Goal: Task Accomplishment & Management: Complete application form

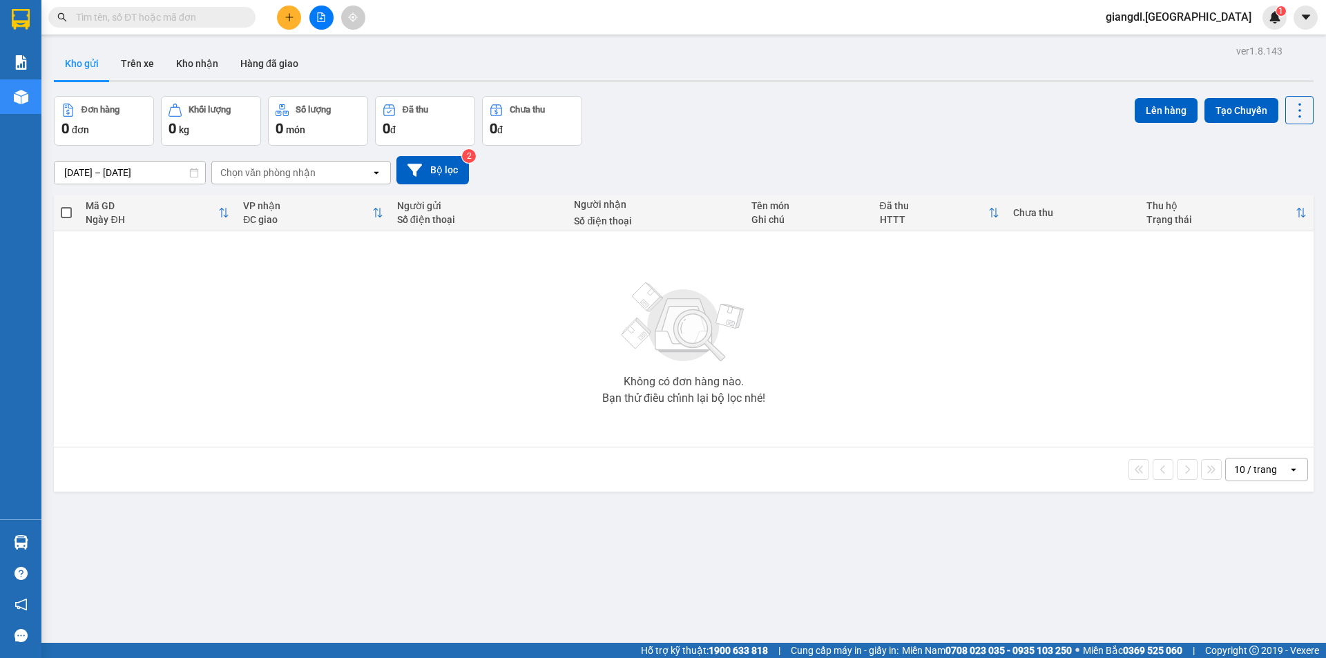
click at [276, 27] on div at bounding box center [321, 18] width 104 height 24
click at [293, 26] on button at bounding box center [289, 18] width 24 height 24
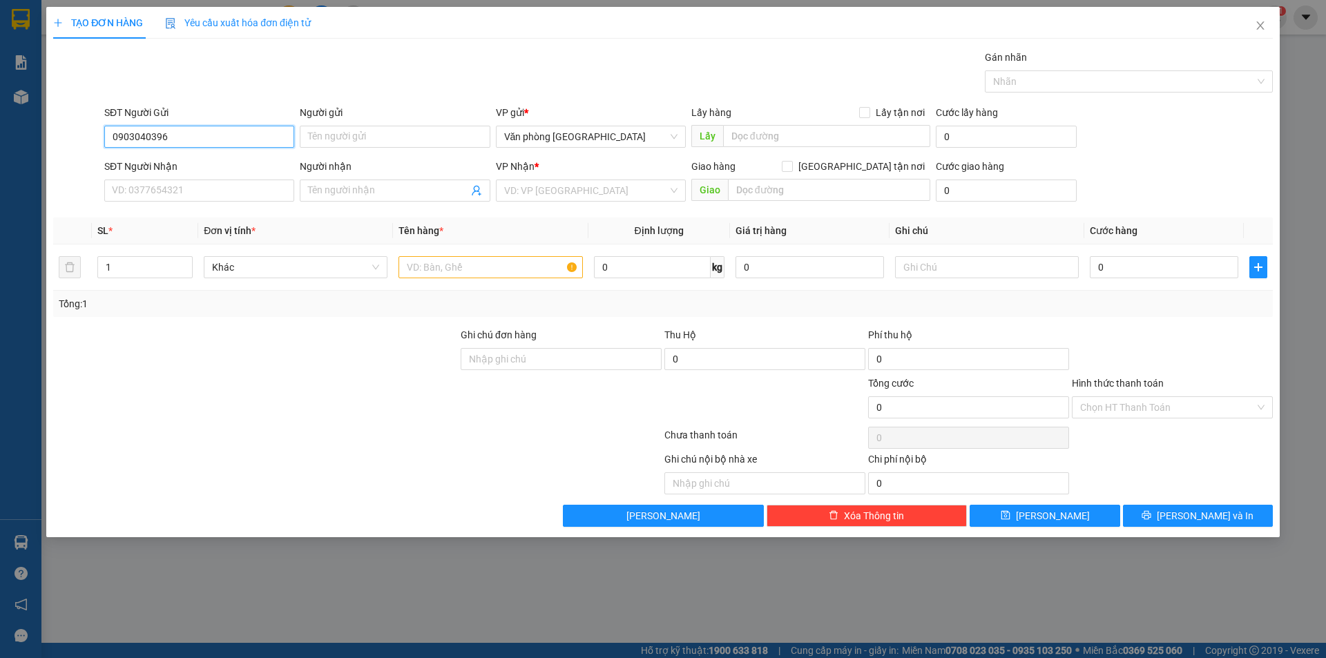
click at [195, 135] on input "0903040396" at bounding box center [199, 137] width 190 height 22
type input "090304039"
click at [195, 129] on input "090304039" at bounding box center [199, 137] width 190 height 22
click at [196, 129] on input "090304039" at bounding box center [199, 137] width 190 height 22
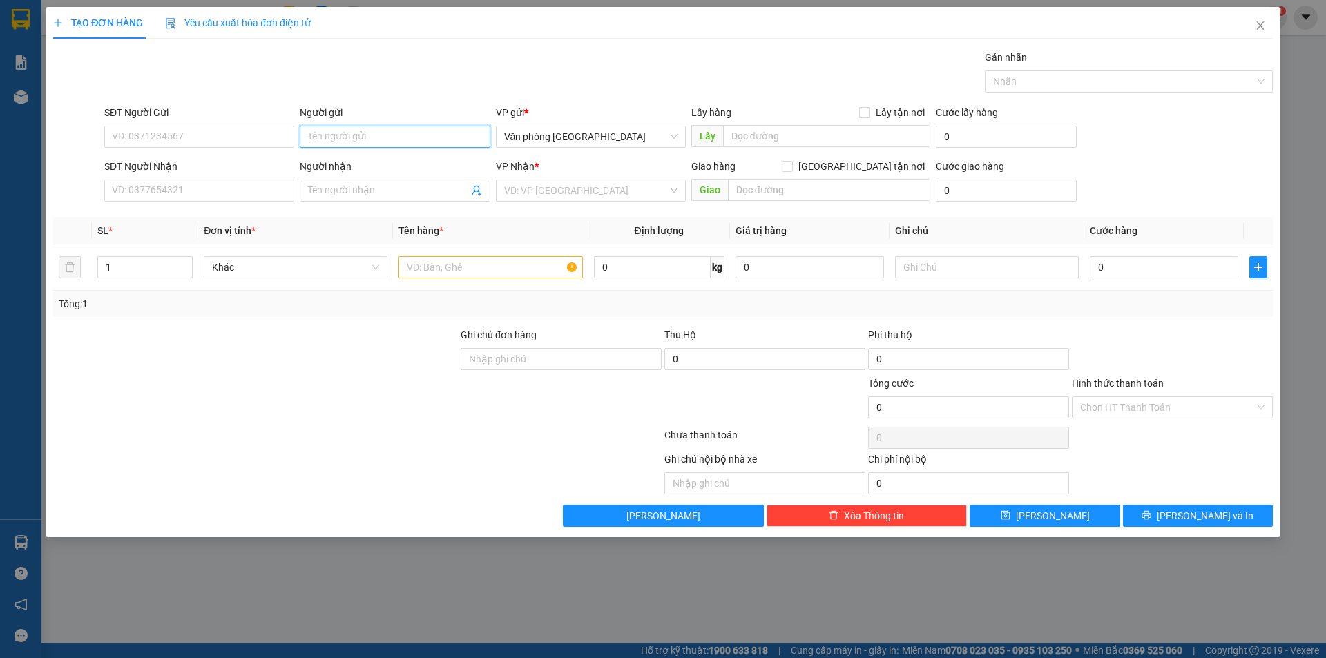
click at [321, 146] on input "Người gửi" at bounding box center [395, 137] width 190 height 22
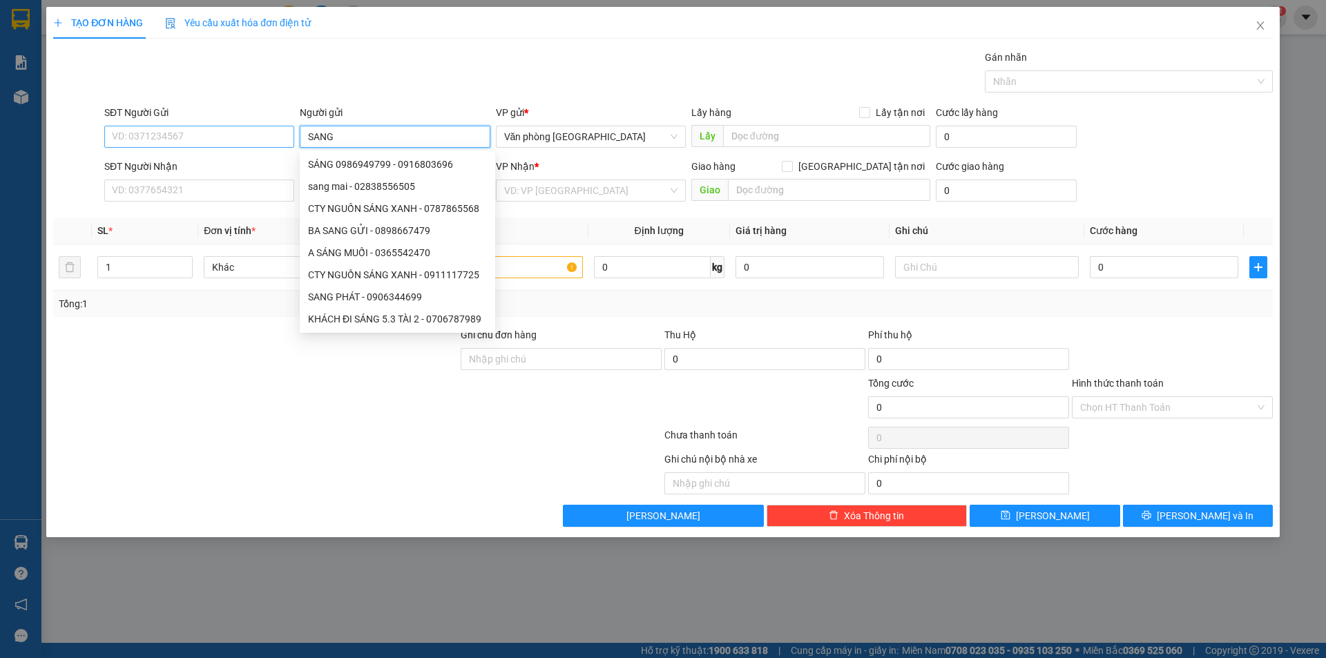
type input "SANG"
click at [252, 133] on input "SĐT Người Gửi" at bounding box center [199, 137] width 190 height 22
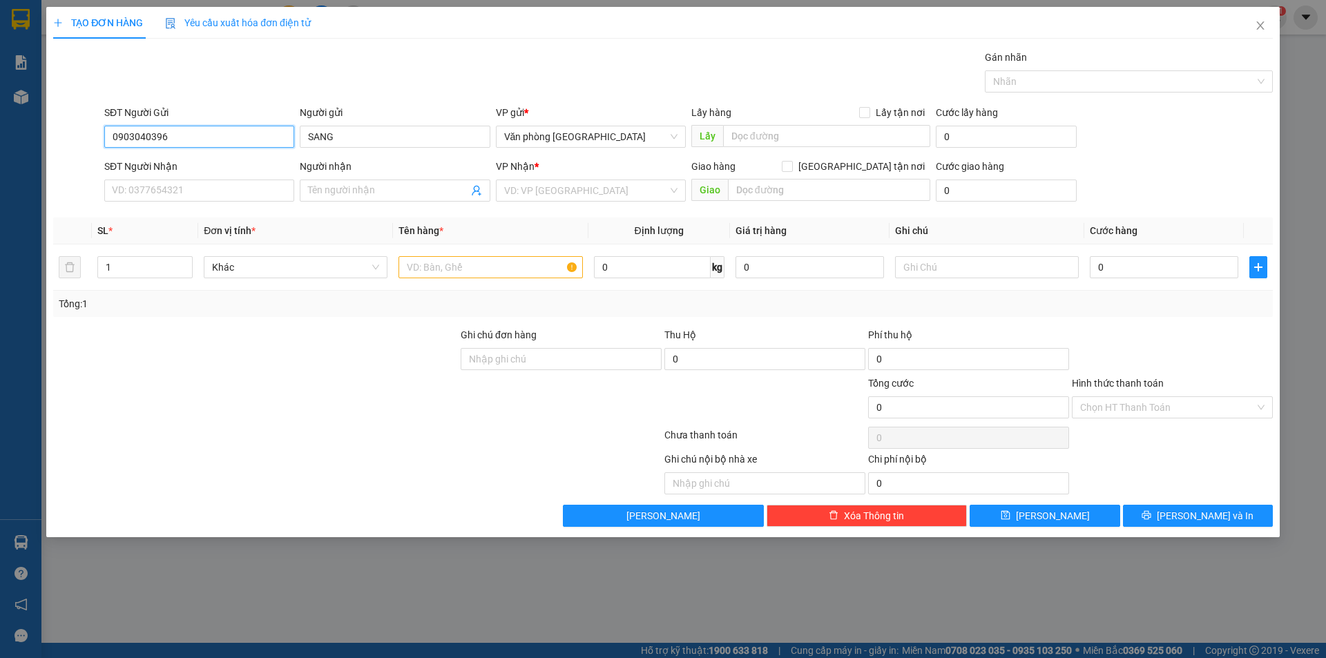
drag, startPoint x: 152, startPoint y: 135, endPoint x: 153, endPoint y: 145, distance: 10.4
click at [153, 145] on input "0903040396" at bounding box center [199, 137] width 190 height 22
click at [155, 146] on input "0903040396" at bounding box center [199, 137] width 190 height 22
click at [171, 133] on input "0903040396" at bounding box center [199, 137] width 190 height 22
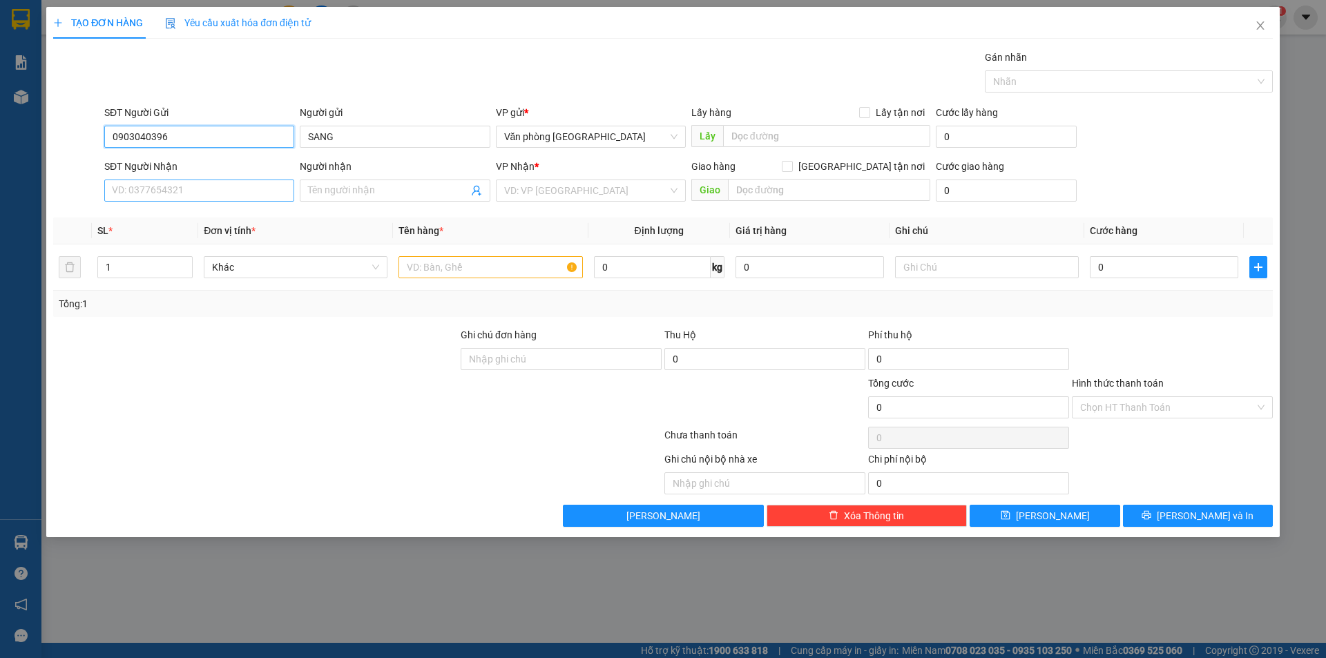
type input "0903040396"
click at [155, 192] on input "SĐT Người Nhận" at bounding box center [199, 191] width 190 height 22
click at [543, 194] on input "search" at bounding box center [586, 190] width 164 height 21
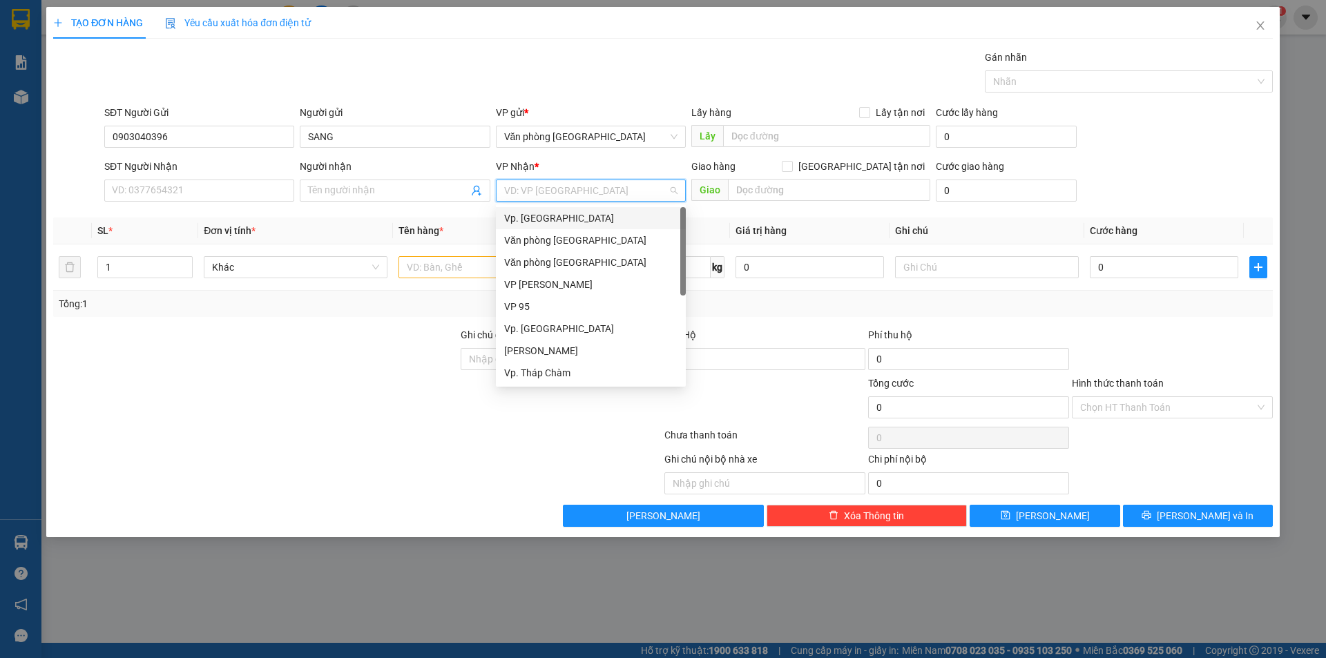
click at [537, 222] on div "Vp. [GEOGRAPHIC_DATA]" at bounding box center [590, 218] width 173 height 15
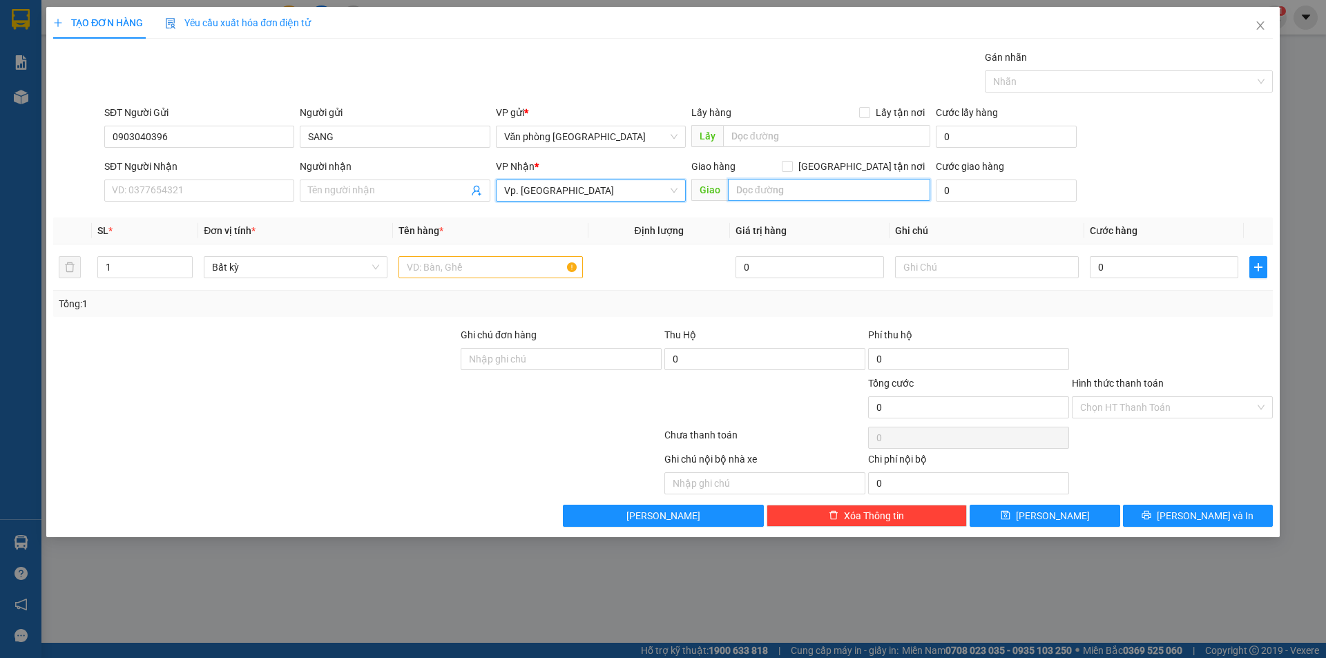
click at [744, 194] on input "text" at bounding box center [829, 190] width 202 height 22
click at [250, 191] on input "SĐT Người Nhận" at bounding box center [199, 191] width 190 height 22
type input "0"
click at [775, 177] on div "Giao hàng [GEOGRAPHIC_DATA] tận nơi" at bounding box center [810, 169] width 239 height 21
drag, startPoint x: 766, startPoint y: 190, endPoint x: 756, endPoint y: 178, distance: 15.2
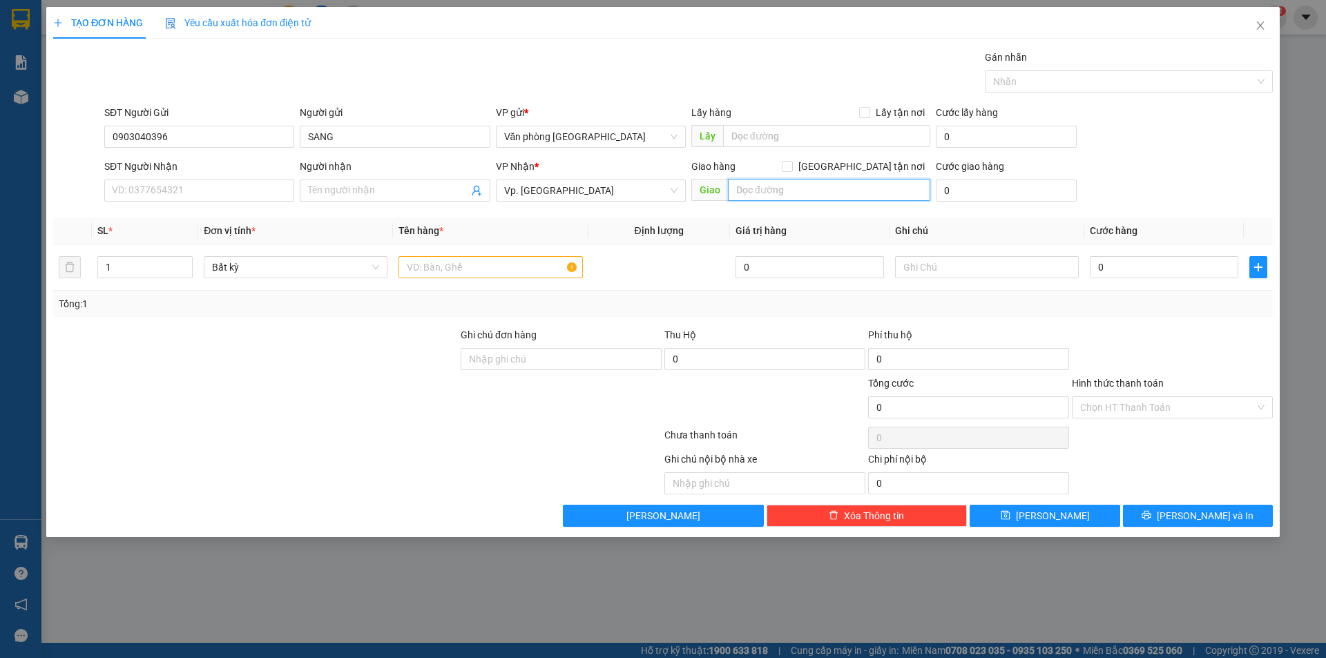
click at [765, 190] on input "text" at bounding box center [829, 190] width 202 height 22
type input "D"
type input "[GEOGRAPHIC_DATA]"
click at [271, 189] on input "SĐT Người Nhận" at bounding box center [199, 191] width 190 height 22
type input "0328210687"
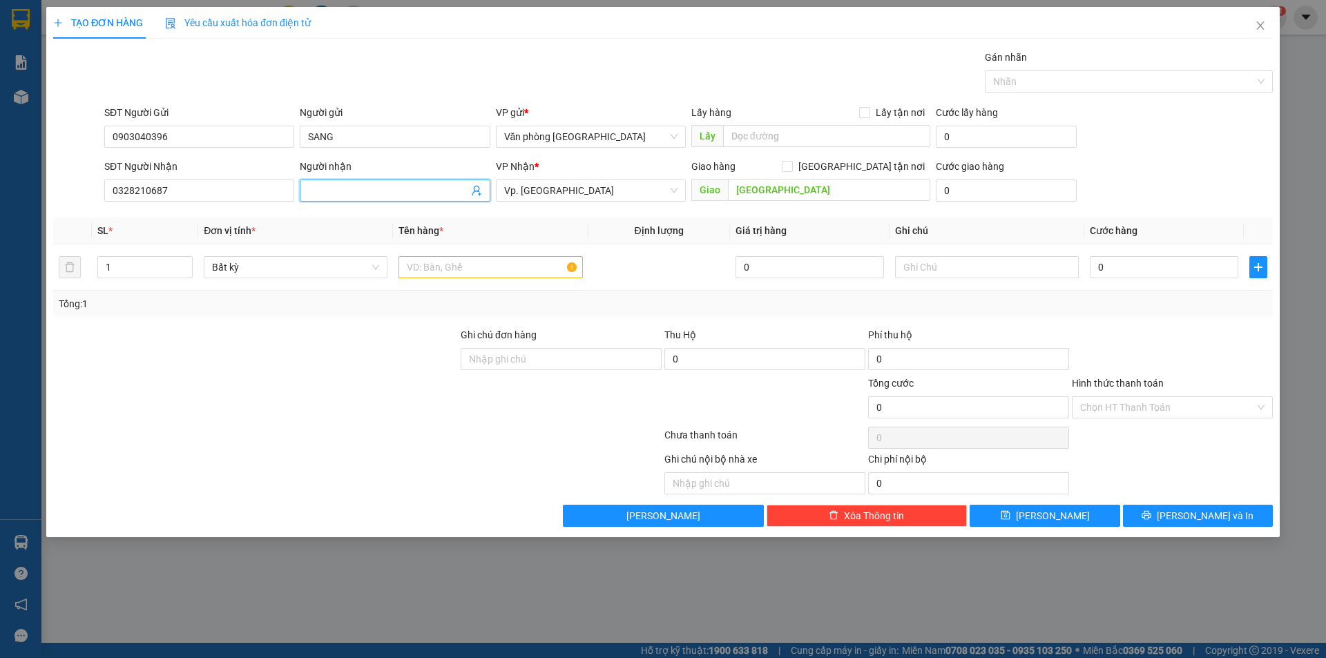
click at [369, 189] on input "Người nhận" at bounding box center [388, 190] width 160 height 15
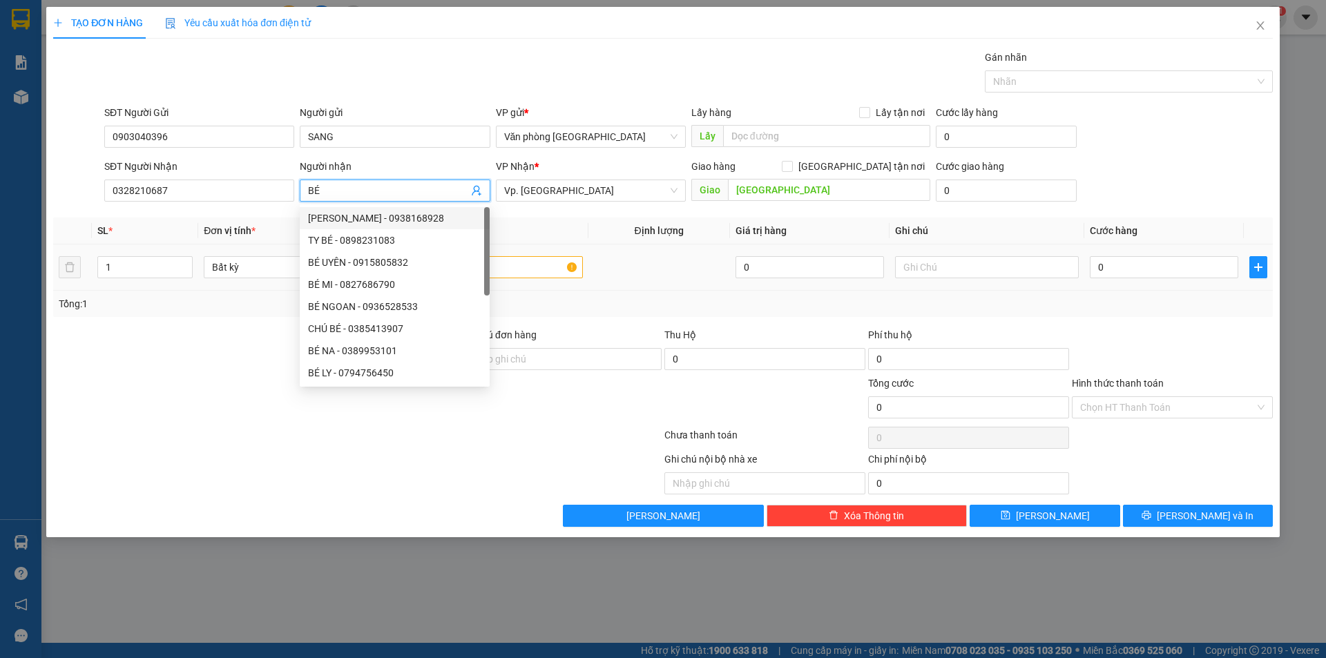
type input "BÉ"
click at [504, 265] on input "text" at bounding box center [490, 267] width 184 height 22
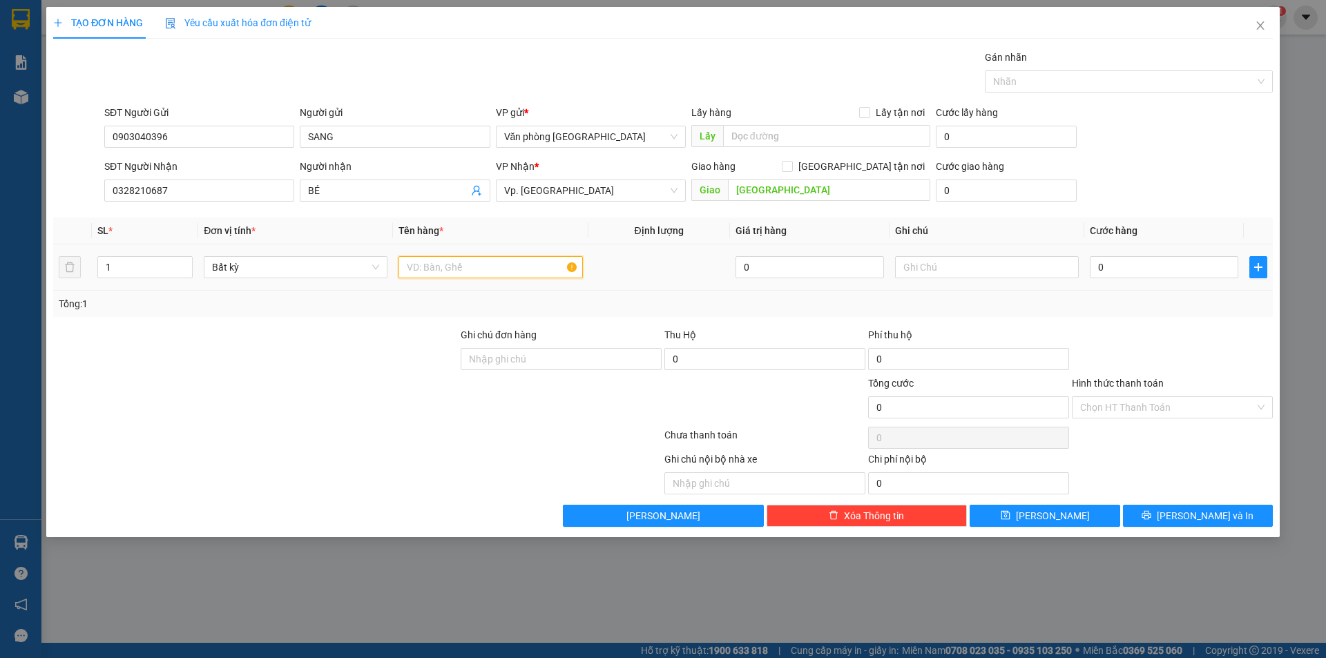
click at [504, 269] on input "text" at bounding box center [490, 267] width 184 height 22
type input "1 THÙNG XỐP"
click at [1096, 261] on input "0" at bounding box center [1164, 267] width 148 height 22
click at [1101, 265] on input "0" at bounding box center [1164, 267] width 148 height 22
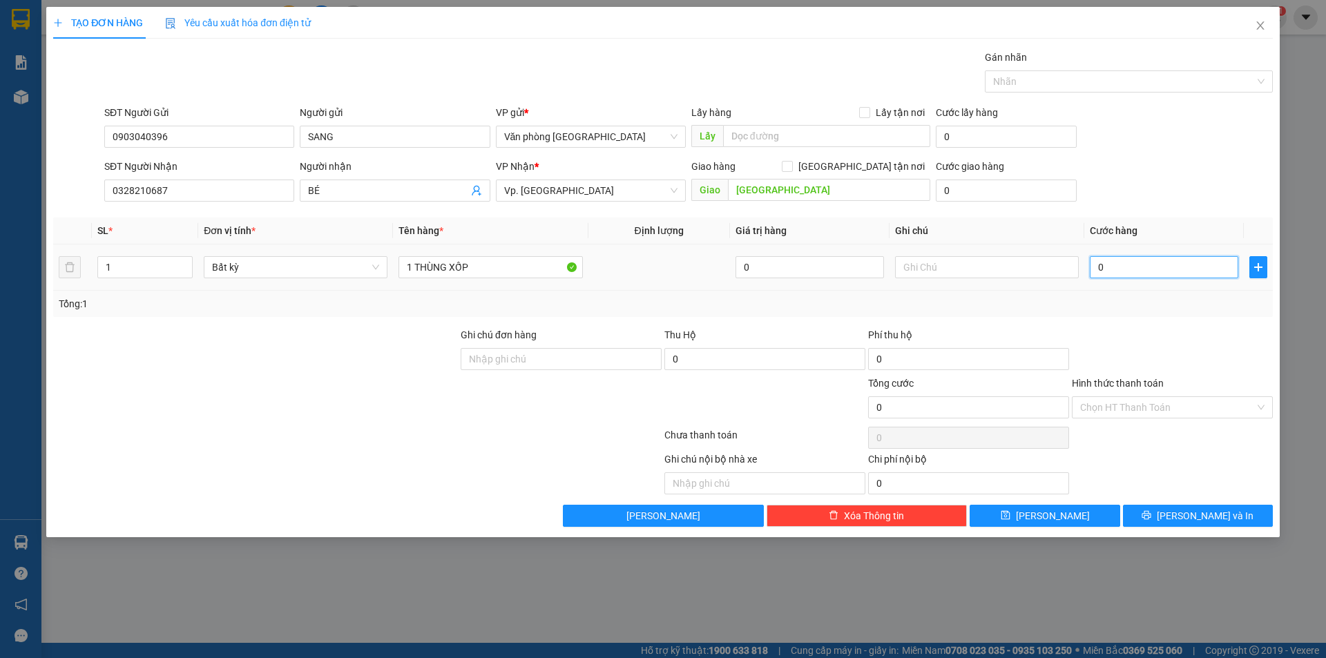
click at [1099, 268] on input "0" at bounding box center [1164, 267] width 148 height 22
type input "50"
type input "500"
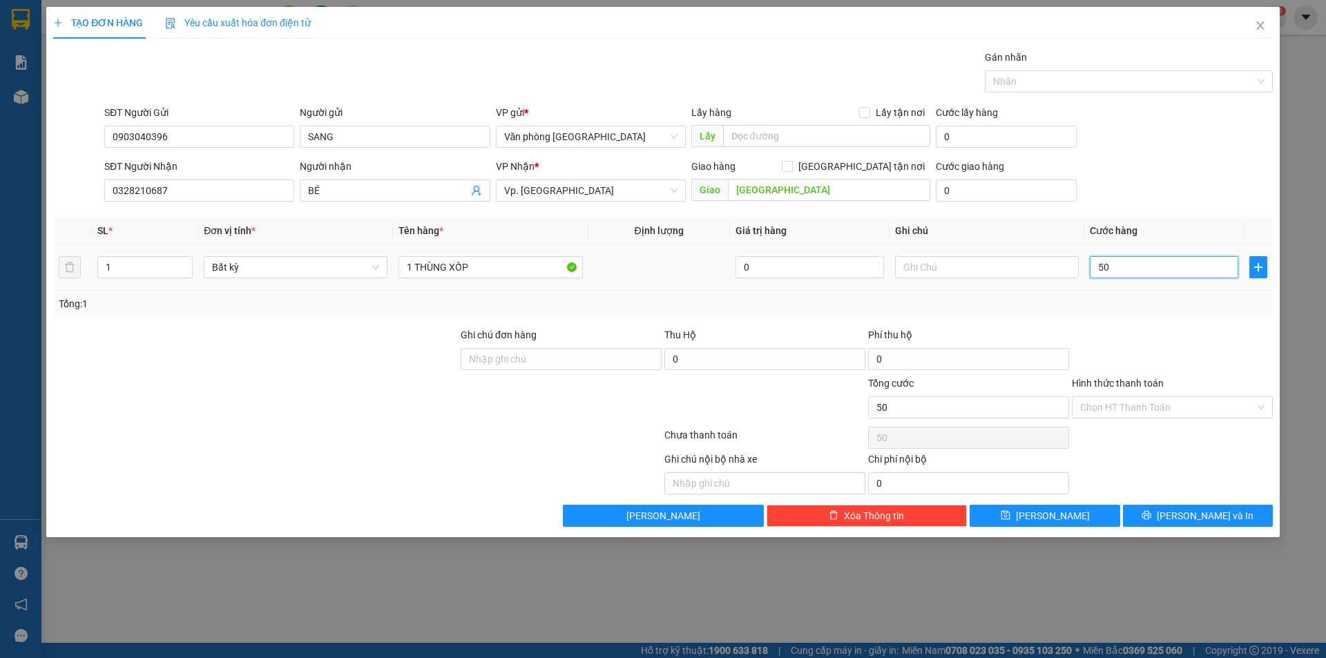
type input "500"
type input "5.000"
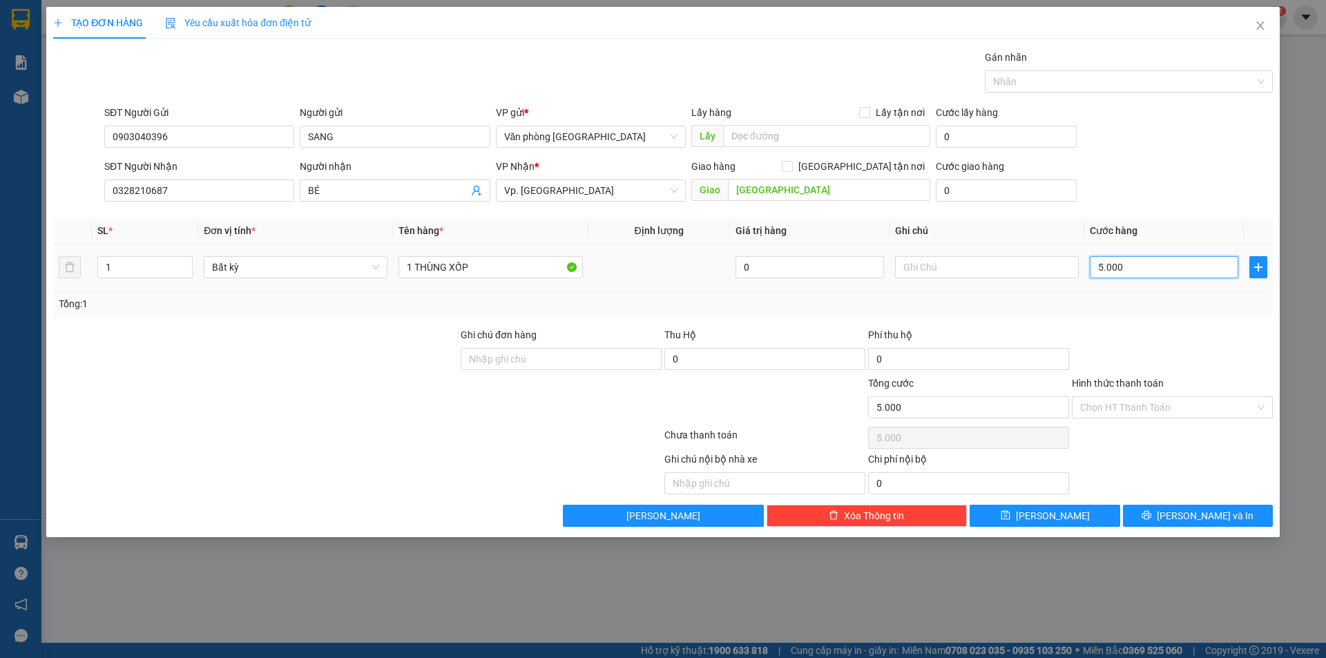
type input "50.000"
click at [1146, 412] on input "Hình thức thanh toán" at bounding box center [1167, 407] width 175 height 21
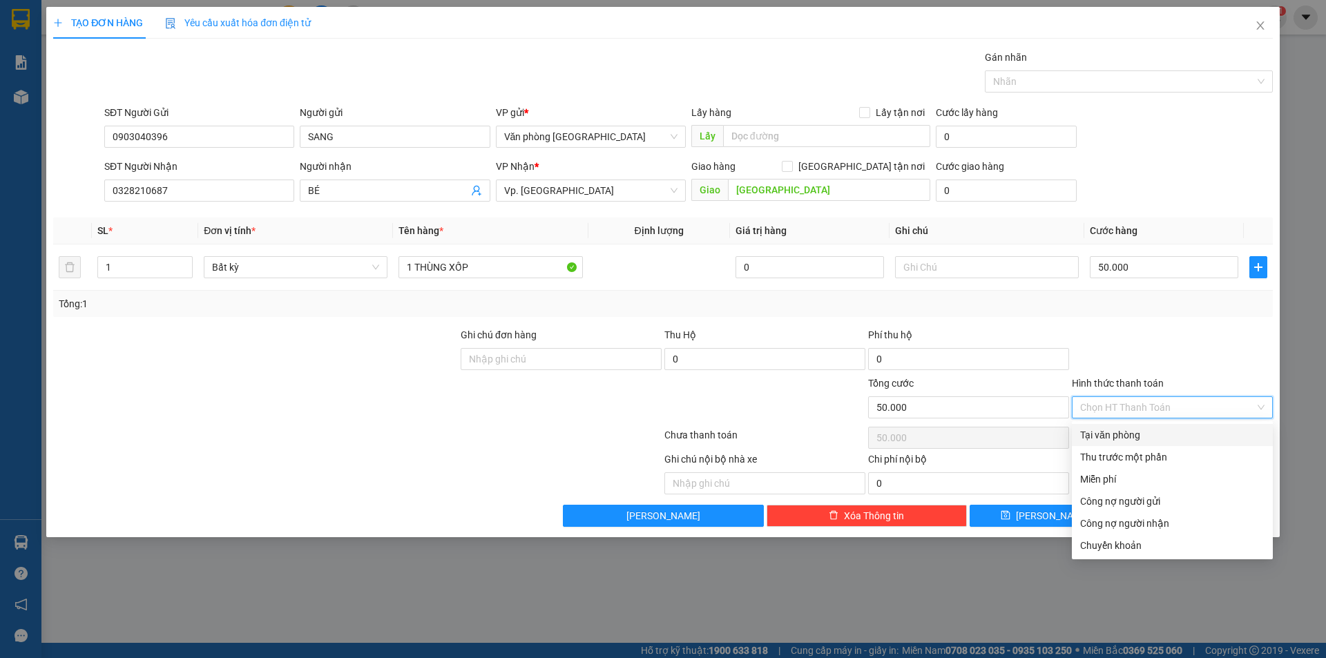
click at [1139, 434] on div "Tại văn phòng" at bounding box center [1172, 434] width 184 height 15
type input "0"
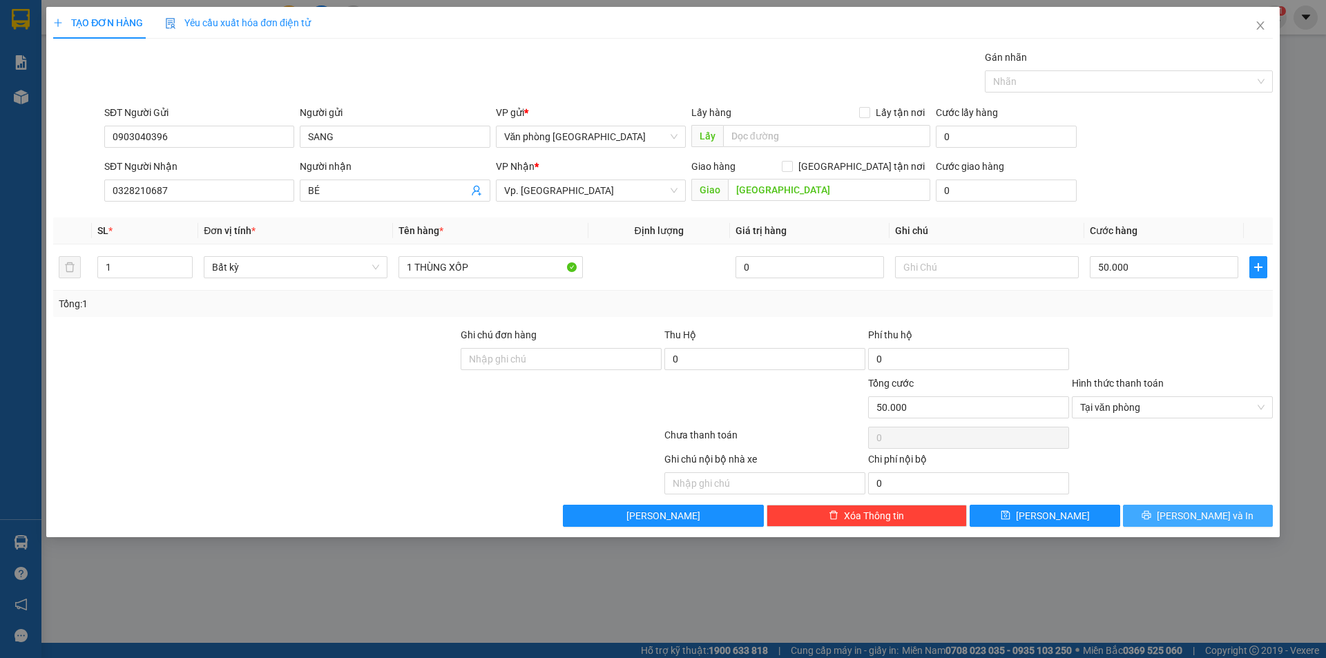
click at [1209, 522] on span "[PERSON_NAME] và In" at bounding box center [1205, 515] width 97 height 15
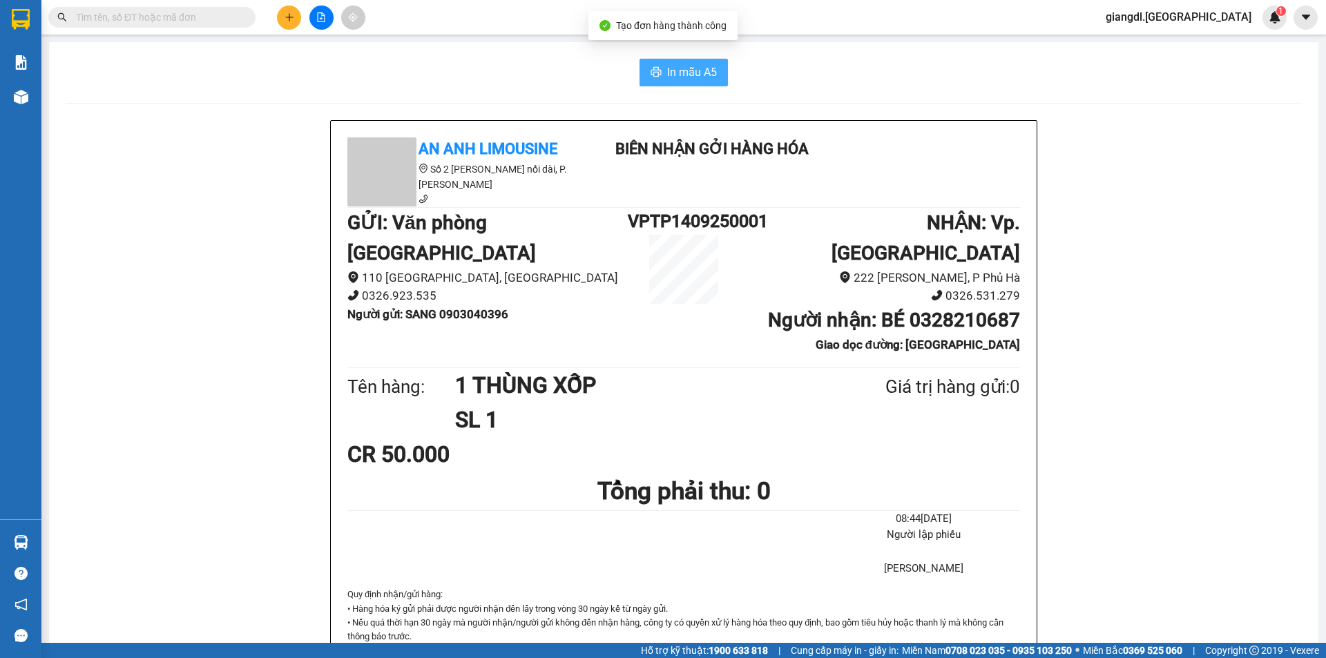
click at [695, 69] on span "In mẫu A5" at bounding box center [692, 72] width 50 height 17
